Goal: Information Seeking & Learning: Learn about a topic

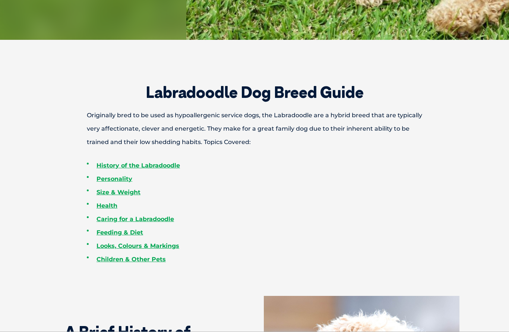
scroll to position [262, 0]
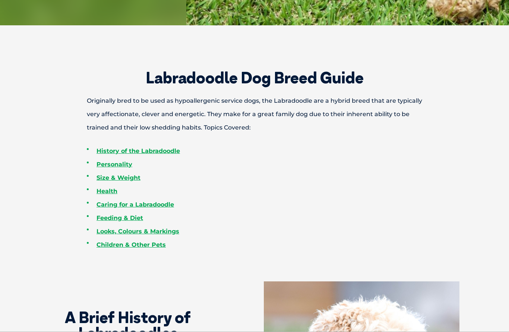
click at [174, 155] on link "History of the Labradoodle" at bounding box center [137, 150] width 83 height 7
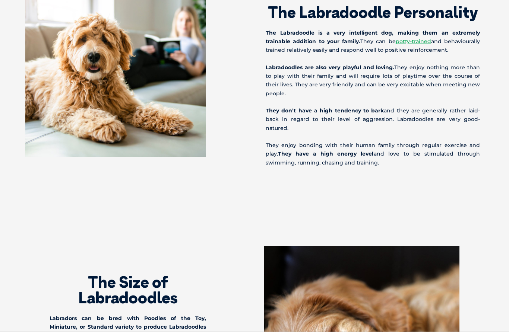
scroll to position [837, 0]
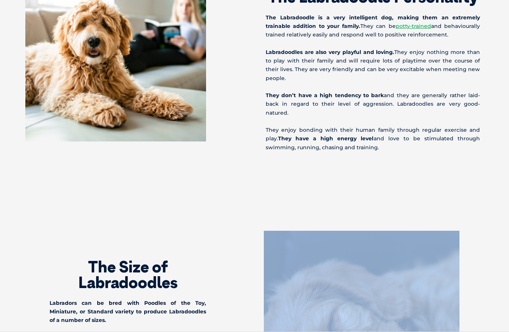
click at [471, 201] on section "The Labradoodle Personality The Labradoodle is a very intelligent dog, making t…" at bounding box center [254, 66] width 509 height 270
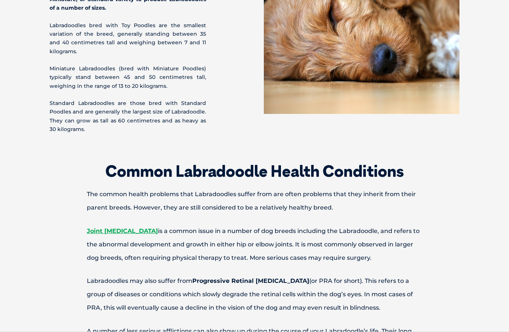
scroll to position [1151, 0]
click at [442, 313] on p "Labradoodles may also suffer from Progressive Retinal Atrophy (or PRA for short…" at bounding box center [254, 294] width 387 height 40
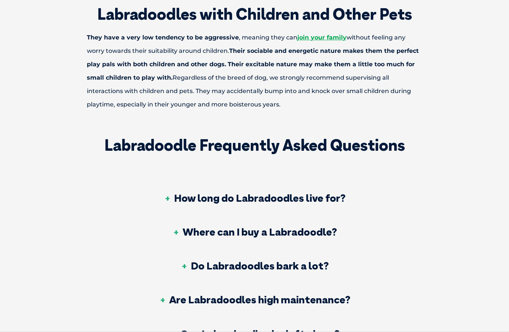
scroll to position [2315, 0]
click at [165, 203] on h3 "How long do Labradoodles live for?" at bounding box center [254, 198] width 182 height 10
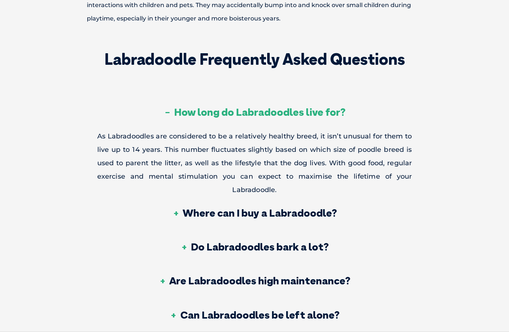
scroll to position [2402, 0]
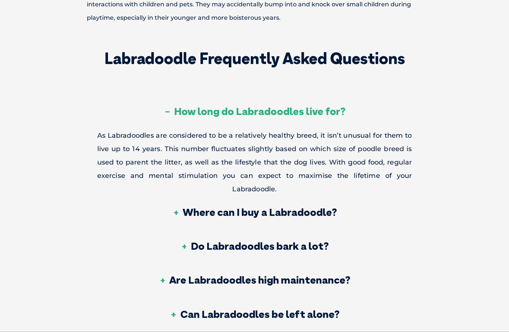
click at [186, 251] on h3 "Do Labradoodles bark a lot?" at bounding box center [254, 246] width 148 height 10
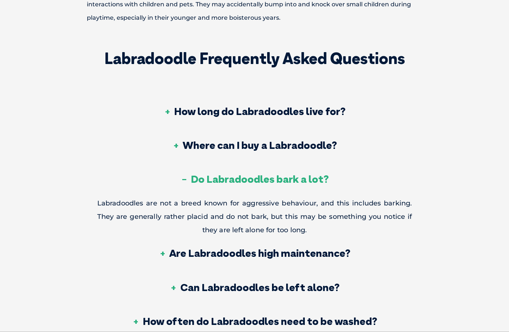
click at [163, 258] on h3 "Are Labradoodles high maintenance?" at bounding box center [254, 253] width 191 height 10
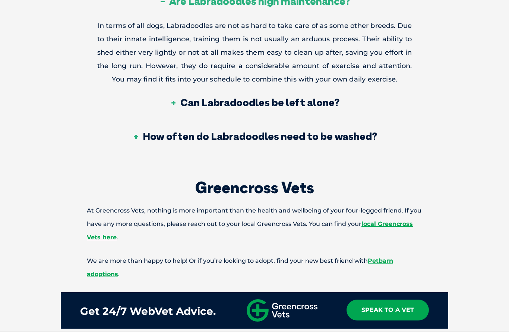
scroll to position [2621, 0]
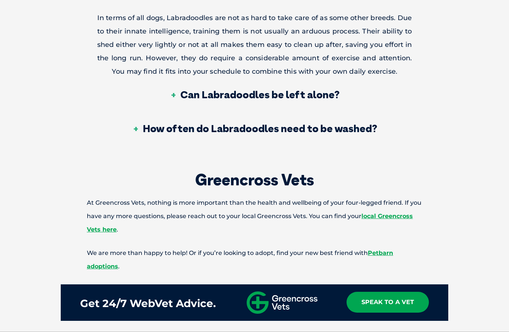
click at [169, 112] on div "Can Labradoodles be left alone?" at bounding box center [254, 95] width 315 height 34
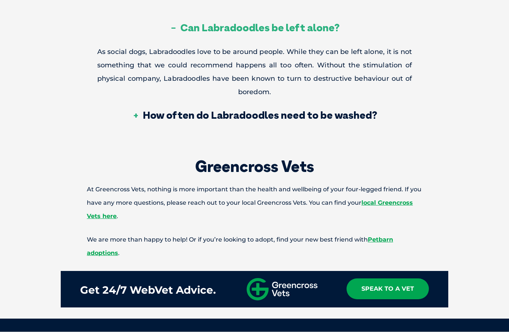
click at [142, 120] on h3 "How often do Labradoodles need to be washed?" at bounding box center [254, 115] width 245 height 10
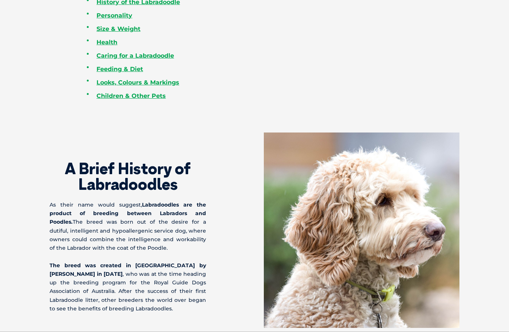
scroll to position [0, 0]
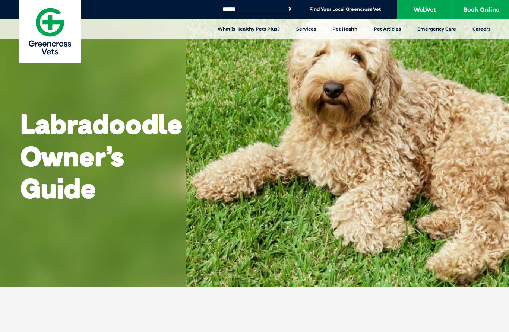
click at [229, 4] on div "Search for: Search Find Your Local Greencross Vet WebVet Book Online" at bounding box center [254, 9] width 509 height 19
click at [237, 3] on div "Search for: Search Find Your Local Greencross Vet WebVet Book Online" at bounding box center [254, 9] width 509 height 19
click at [233, 6] on input "Search for:" at bounding box center [251, 9] width 63 height 6
type input "**********"
click at [288, 9] on button "Search" at bounding box center [289, 8] width 7 height 7
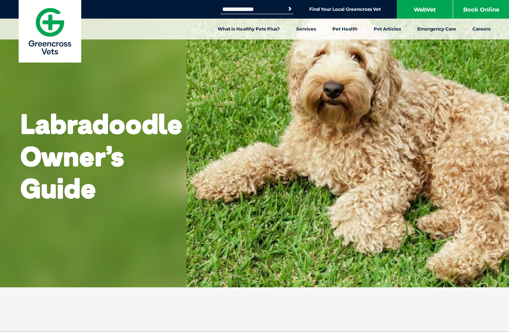
click at [294, 5] on div "**********" at bounding box center [254, 9] width 509 height 19
click at [290, 7] on button "Search" at bounding box center [289, 8] width 7 height 7
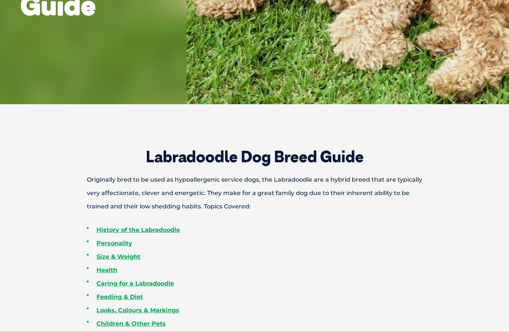
scroll to position [217, 0]
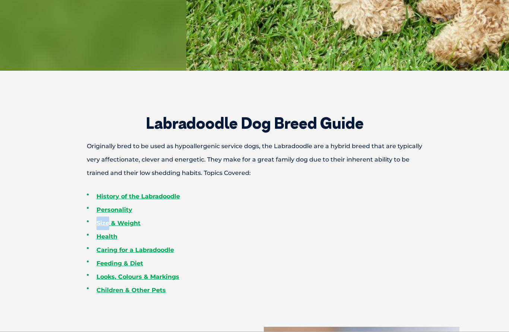
click at [128, 227] on link "Size & Weight" at bounding box center [118, 223] width 44 height 7
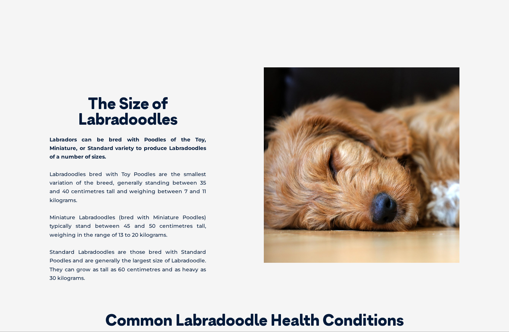
scroll to position [1001, 0]
